Goal: Task Accomplishment & Management: Use online tool/utility

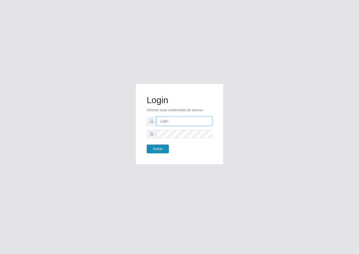
type input "janaina@iwof"
click at [159, 148] on button "Entrar" at bounding box center [158, 149] width 22 height 9
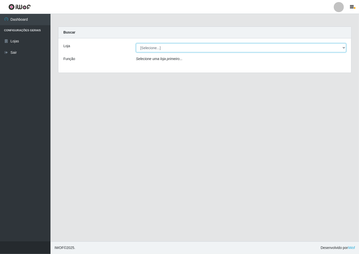
click at [343, 48] on select "[Selecione...] Minimercado Filezão" at bounding box center [241, 47] width 211 height 9
select select "204"
click at [136, 43] on select "[Selecione...] Minimercado Filezão" at bounding box center [241, 47] width 211 height 9
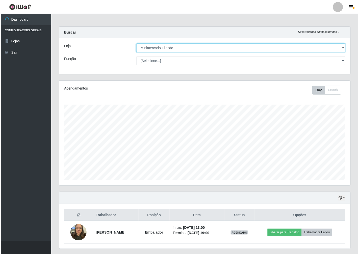
scroll to position [105, 292]
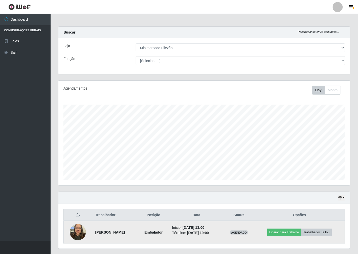
click at [77, 228] on img at bounding box center [78, 232] width 16 height 21
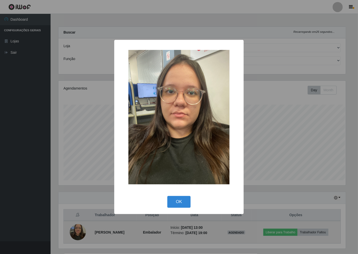
scroll to position [105, 289]
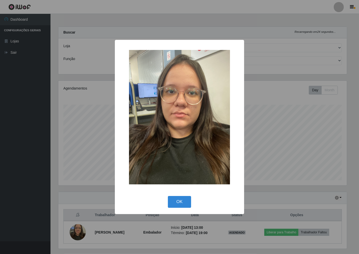
click at [77, 228] on div "× OK Cancel" at bounding box center [179, 127] width 359 height 254
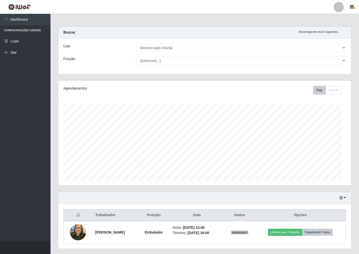
scroll to position [105, 292]
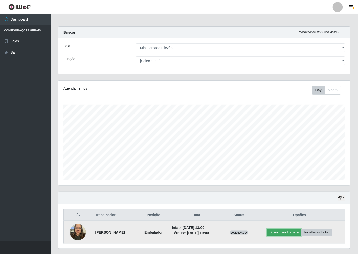
click at [289, 232] on button "Liberar para Trabalho" at bounding box center [284, 232] width 34 height 7
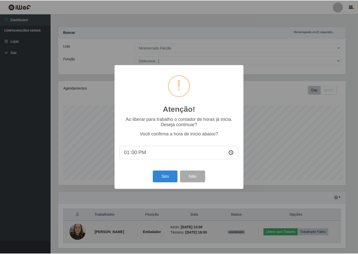
scroll to position [105, 289]
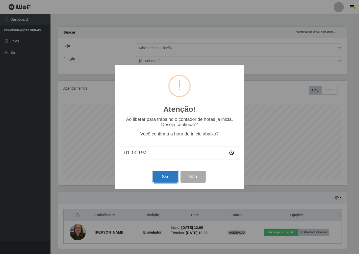
click at [160, 180] on button "Sim" at bounding box center [165, 177] width 25 height 12
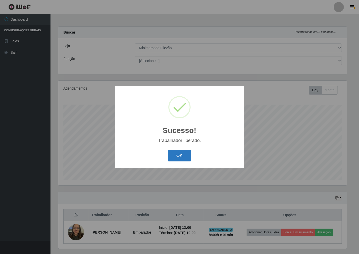
click at [178, 159] on button "OK" at bounding box center [180, 156] width 24 height 12
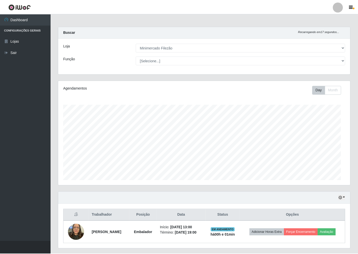
scroll to position [105, 292]
